Goal: Information Seeking & Learning: Learn about a topic

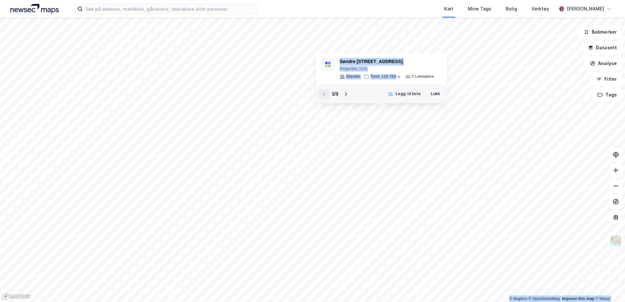
click at [314, 156] on div "© Mapbox © OpenStreetMap Improve this map © Maxar Søndre Elvikvei 15 Ringerike,…" at bounding box center [312, 160] width 625 height 284
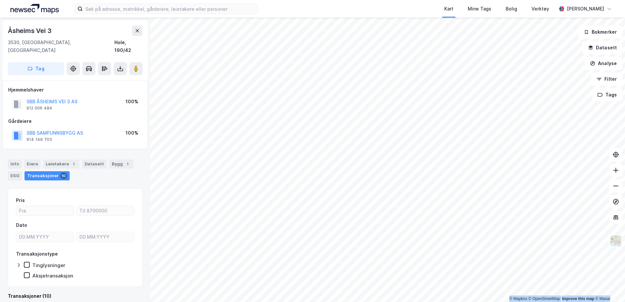
drag, startPoint x: 298, startPoint y: 6, endPoint x: 233, endPoint y: -34, distance: 75.5
click at [233, 0] on html "Kart Mine Tags Bolig Verktøy Karianne Warp © Mapbox © OpenStreetMap Improve thi…" at bounding box center [312, 151] width 625 height 302
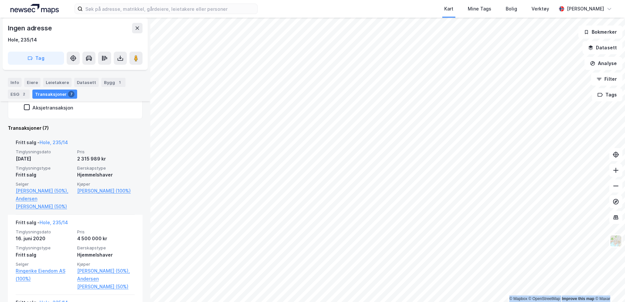
scroll to position [131, 0]
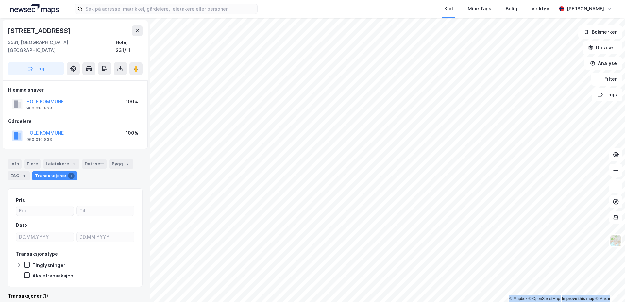
scroll to position [1, 0]
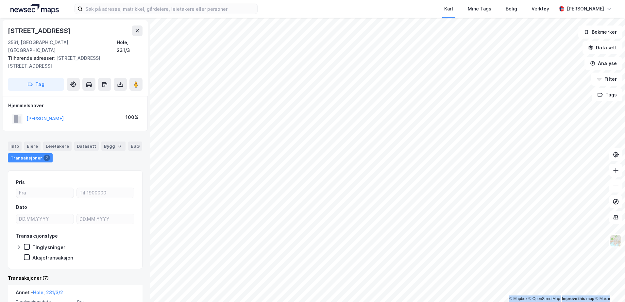
scroll to position [1, 0]
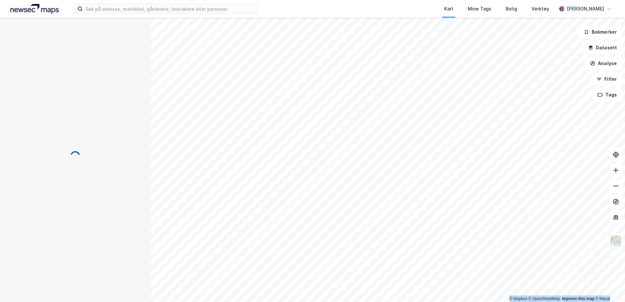
scroll to position [1, 0]
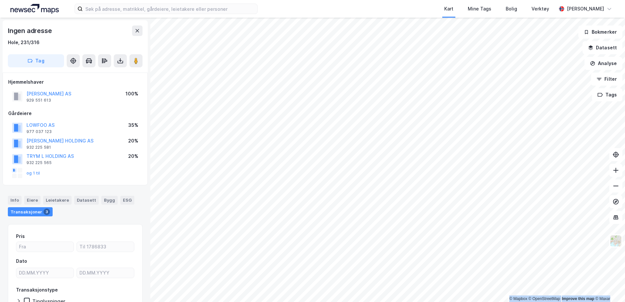
scroll to position [1, 0]
click at [624, 282] on html "Kart Mine Tags Bolig Verktøy Karianne Warp © Mapbox © OpenStreetMap Improve thi…" at bounding box center [312, 151] width 625 height 302
click at [346, 302] on html "Kart Mine Tags Bolig Verktøy Karianne Warp © Mapbox © OpenStreetMap Improve thi…" at bounding box center [312, 151] width 625 height 302
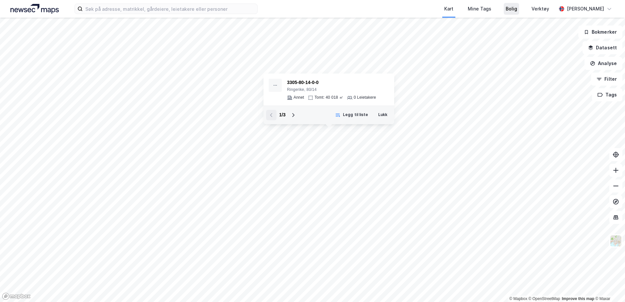
click at [517, 12] on div "Bolig" at bounding box center [511, 9] width 11 height 8
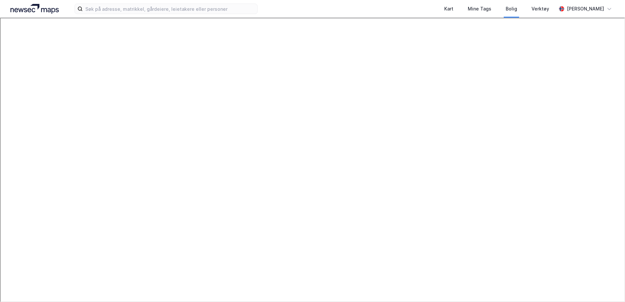
click at [43, 10] on img at bounding box center [34, 9] width 48 height 10
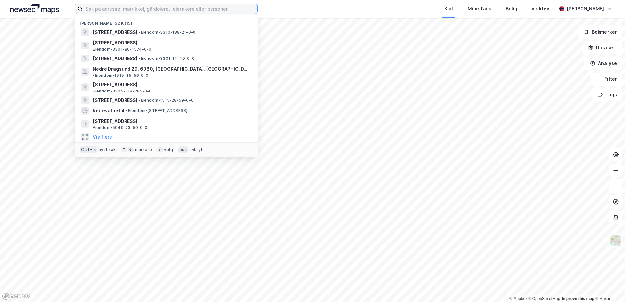
click at [192, 8] on input at bounding box center [170, 9] width 174 height 10
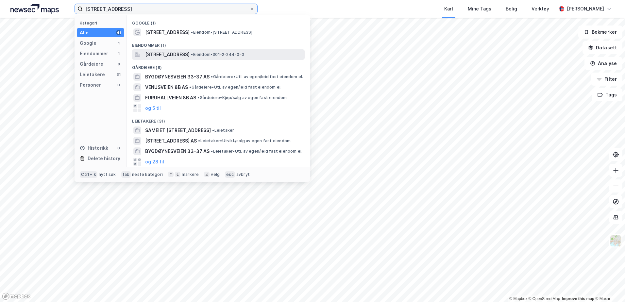
type input "bygdøynesveien 8b"
click at [179, 57] on span "Bygdøynesveien 8B, 0286, OSLO, OSLO" at bounding box center [167, 55] width 44 height 8
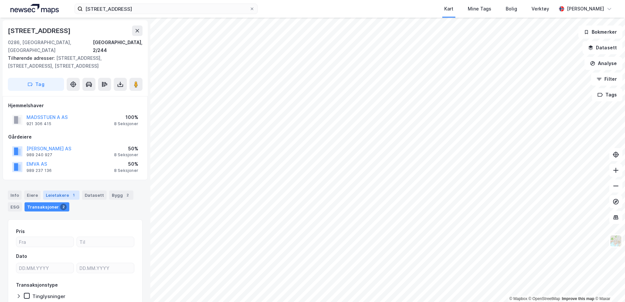
click at [52, 191] on div "Leietakere 1" at bounding box center [61, 195] width 36 height 9
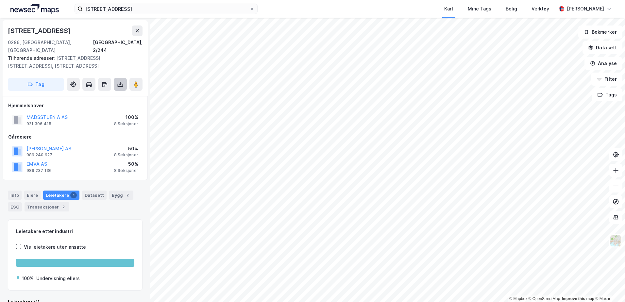
click at [117, 81] on icon at bounding box center [120, 84] width 7 height 7
click at [108, 103] on div "Last ned matrikkelrapport" at bounding box center [92, 108] width 70 height 10
click at [89, 105] on div "Last ned matrikkelrapport" at bounding box center [96, 107] width 54 height 5
click at [78, 78] on button at bounding box center [73, 84] width 13 height 13
click at [20, 78] on button "Tag" at bounding box center [36, 84] width 56 height 13
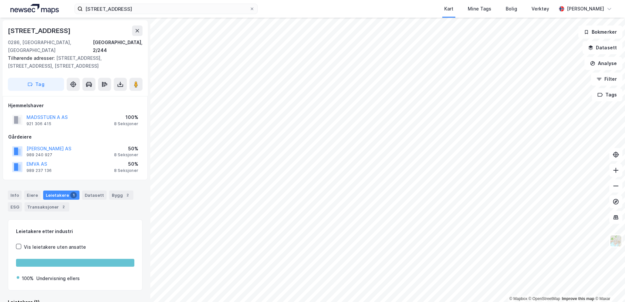
click at [77, 60] on div "Tilhørende adresser: Bygdøynesveien 8c, Bygdøynesveien 8d, Bygdøynesveien 8a" at bounding box center [72, 62] width 129 height 16
click at [136, 31] on icon at bounding box center [137, 30] width 5 height 5
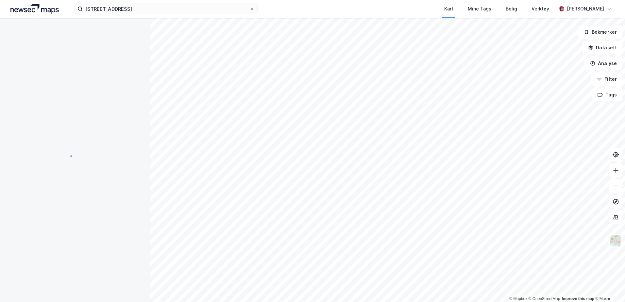
scroll to position [0, 0]
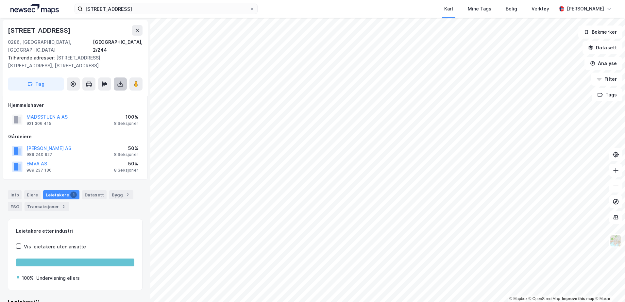
click at [123, 84] on icon at bounding box center [121, 85] width 6 height 3
click at [105, 105] on div "Last ned matrikkelrapport" at bounding box center [96, 107] width 54 height 5
click at [88, 94] on div "Last ned grunnbok" at bounding box center [88, 96] width 38 height 5
click at [86, 190] on div "Datasett" at bounding box center [94, 194] width 25 height 9
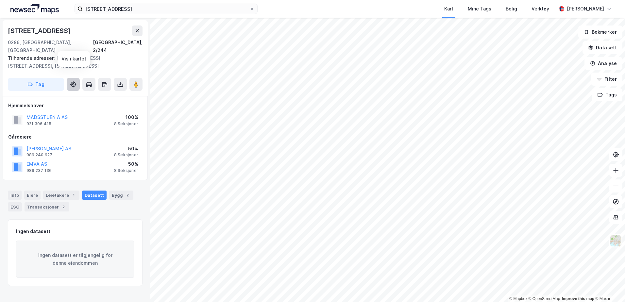
click at [72, 81] on button at bounding box center [73, 84] width 13 height 13
click at [0, 0] on button "MADSSTUEN A AS" at bounding box center [0, 0] width 0 height 0
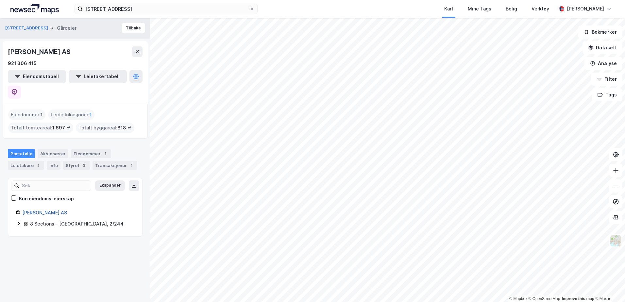
click at [32, 210] on link "A Madsstuen AS" at bounding box center [44, 213] width 45 height 6
click at [44, 149] on div "Aksjonærer" at bounding box center [53, 153] width 31 height 9
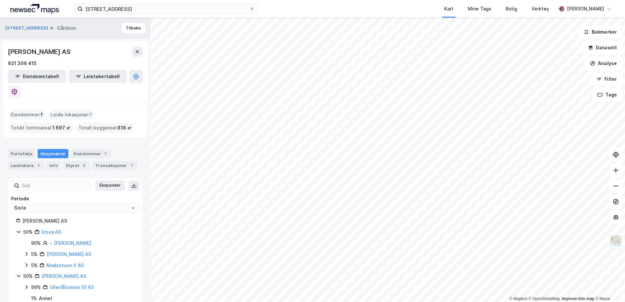
scroll to position [1, 0]
click at [52, 273] on link "Madsstuen Bjørn Eiendom AS" at bounding box center [63, 276] width 45 height 6
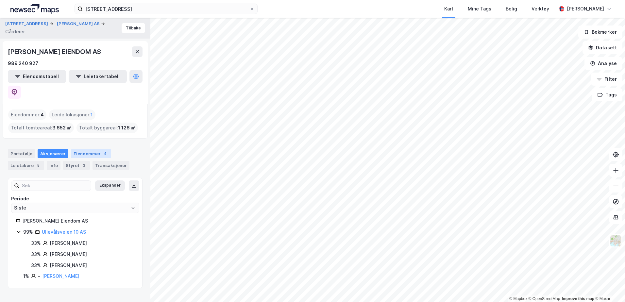
click at [81, 149] on div "Eiendommer 4" at bounding box center [91, 153] width 40 height 9
